Goal: Check status

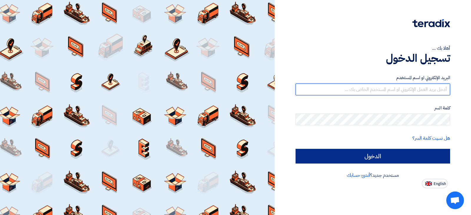
type input "[EMAIL_ADDRESS][DOMAIN_NAME]"
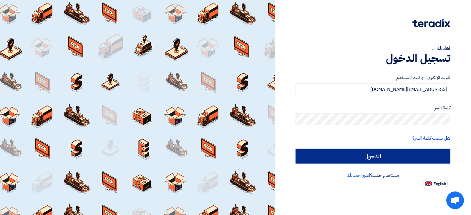
click at [377, 156] on input "الدخول" at bounding box center [373, 156] width 155 height 15
click at [382, 153] on input "الدخول" at bounding box center [373, 156] width 155 height 15
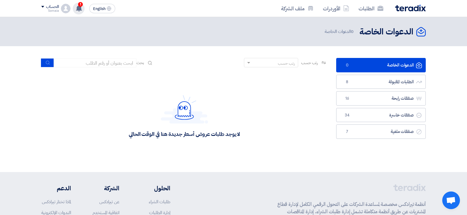
click at [81, 9] on use at bounding box center [79, 8] width 6 height 6
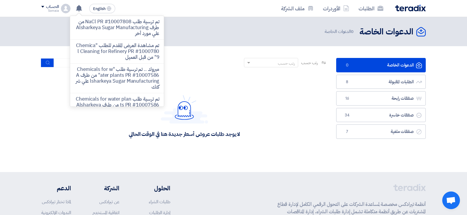
click at [112, 25] on p "تم ترسية طلب NaCl PR #10007808 من طرف Alsharkeya Sugar Manufacturing علي مورد أ…" at bounding box center [117, 28] width 84 height 18
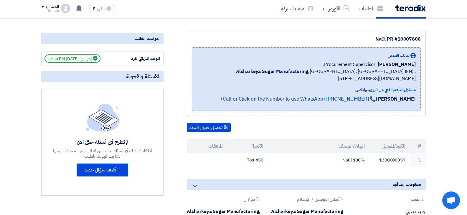
scroll to position [59, 0]
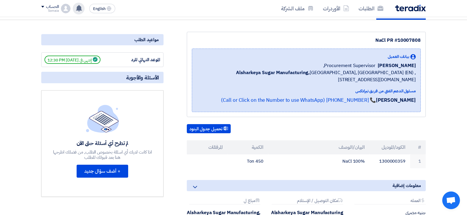
click at [78, 6] on use at bounding box center [79, 8] width 6 height 6
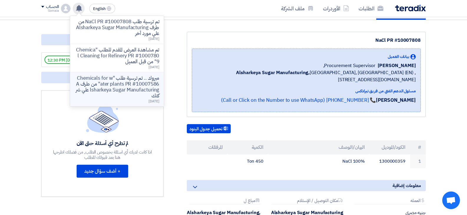
click at [111, 84] on p "مبروك .. تم ترسية طلب "Chemicals for water plants PR #10007586" من طرف Alsharke…" at bounding box center [117, 87] width 84 height 24
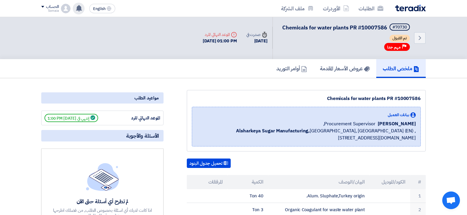
scroll to position [0, 0]
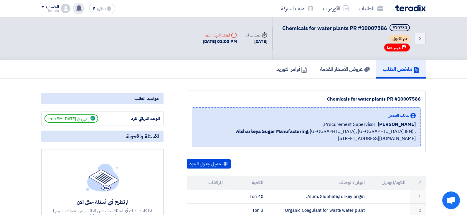
click at [78, 9] on use at bounding box center [79, 8] width 6 height 6
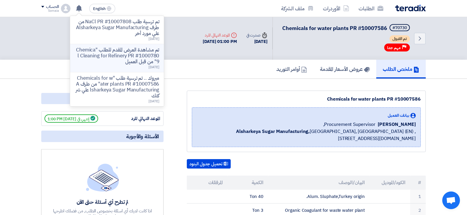
click at [98, 50] on p "تم مشاهدة العرض المقدم للطلب "Chemical Cleaning for Refinery PR #10007809" من ق…" at bounding box center [117, 56] width 84 height 18
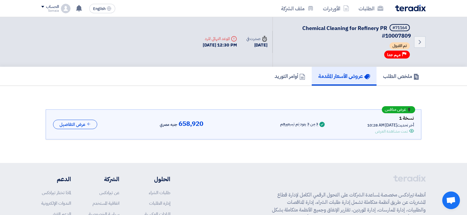
scroll to position [17, 0]
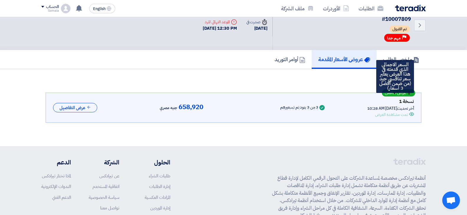
click at [401, 94] on span "عرض منافس" at bounding box center [395, 93] width 21 height 4
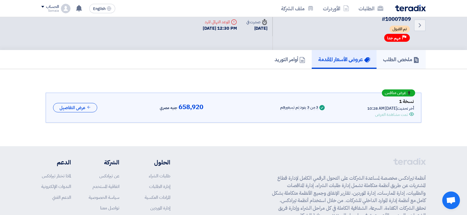
click at [398, 59] on h5 "ملخص الطلب" at bounding box center [401, 59] width 36 height 7
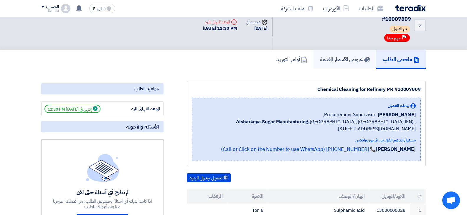
click at [359, 58] on h5 "عروض الأسعار المقدمة" at bounding box center [345, 59] width 50 height 7
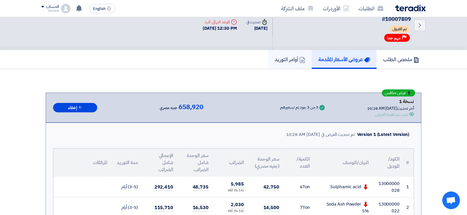
click at [303, 60] on link "أوامر التوريد" at bounding box center [290, 59] width 44 height 19
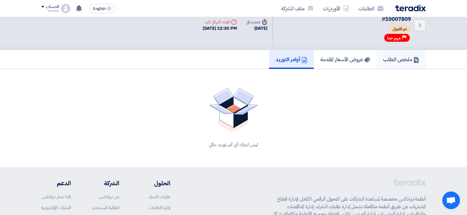
click at [377, 64] on link "ملخص الطلب" at bounding box center [400, 59] width 49 height 19
